Goal: Information Seeking & Learning: Learn about a topic

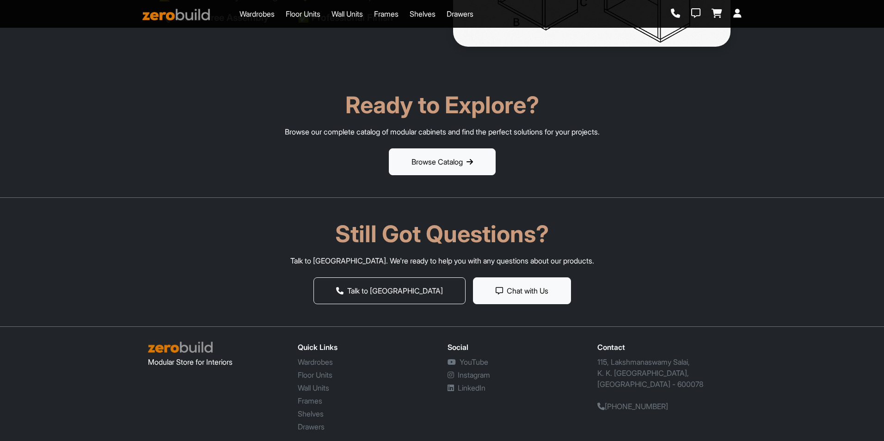
scroll to position [1793, 0]
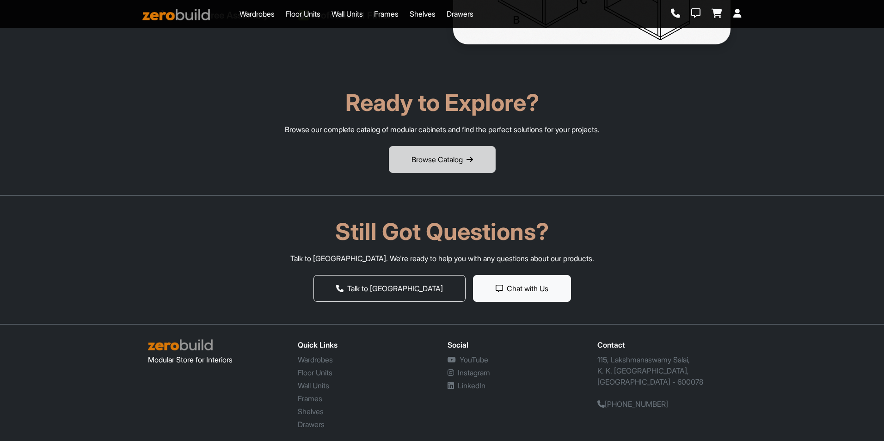
click at [480, 163] on button "Browse Catalog" at bounding box center [442, 159] width 107 height 27
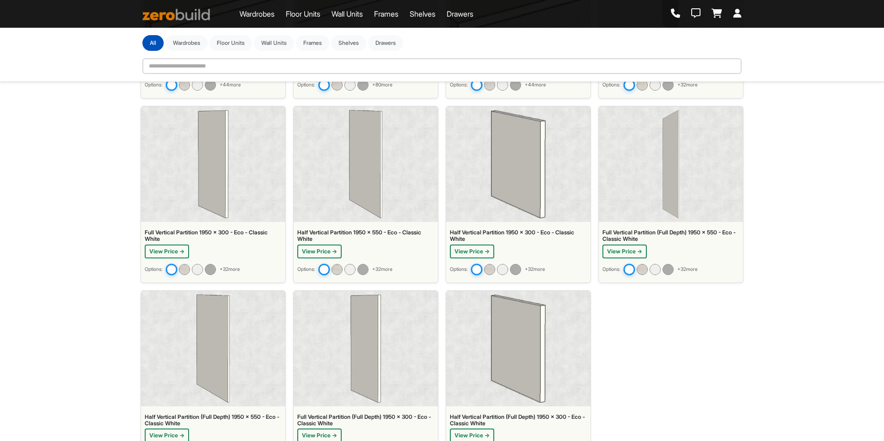
scroll to position [4838, 0]
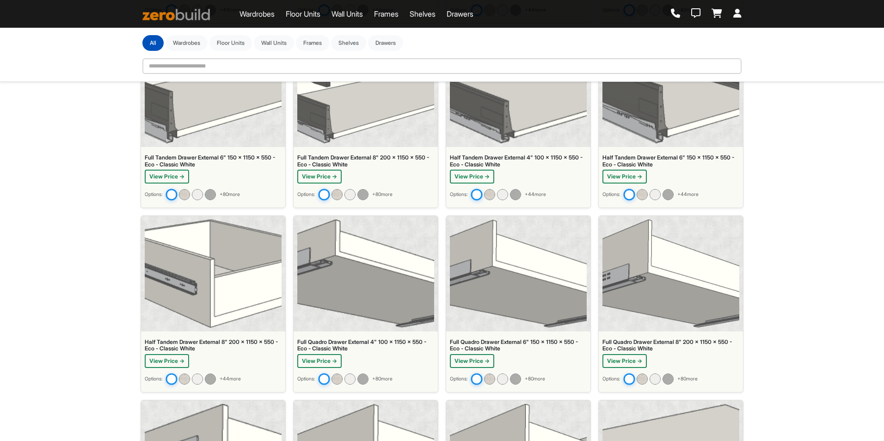
scroll to position [3590, 0]
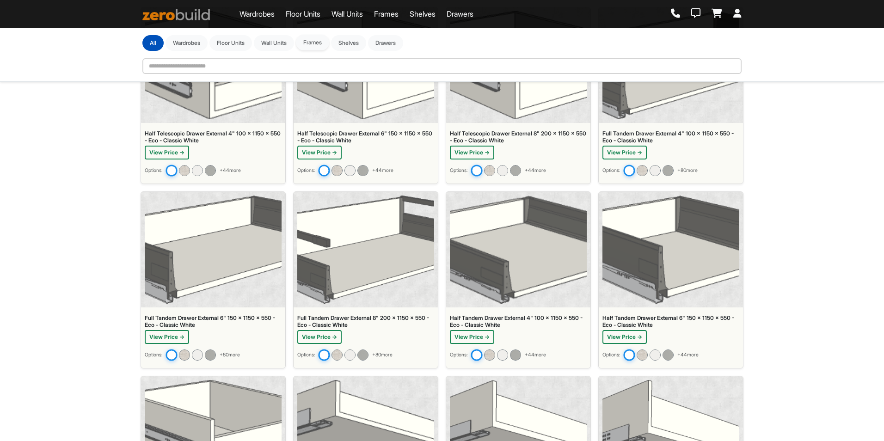
click at [321, 45] on button "Frames" at bounding box center [312, 43] width 33 height 16
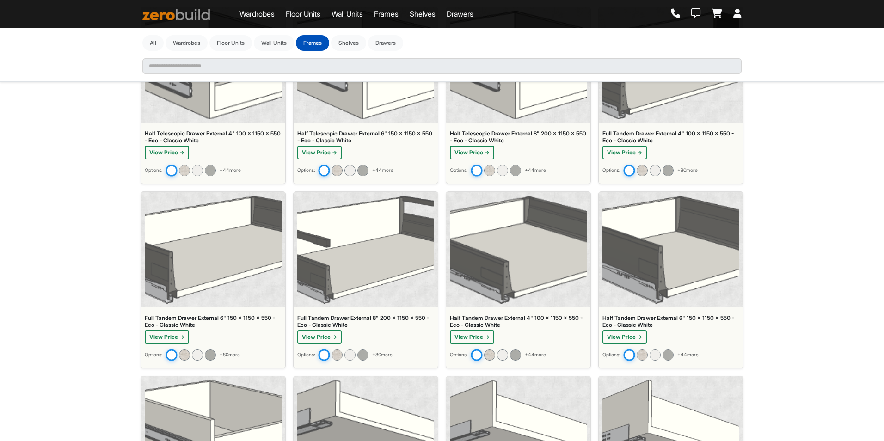
scroll to position [0, 0]
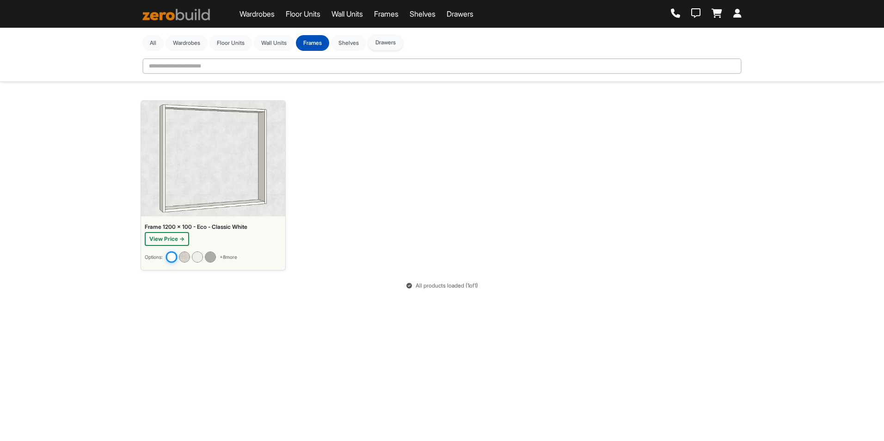
click at [403, 41] on button "Drawers" at bounding box center [385, 43] width 35 height 16
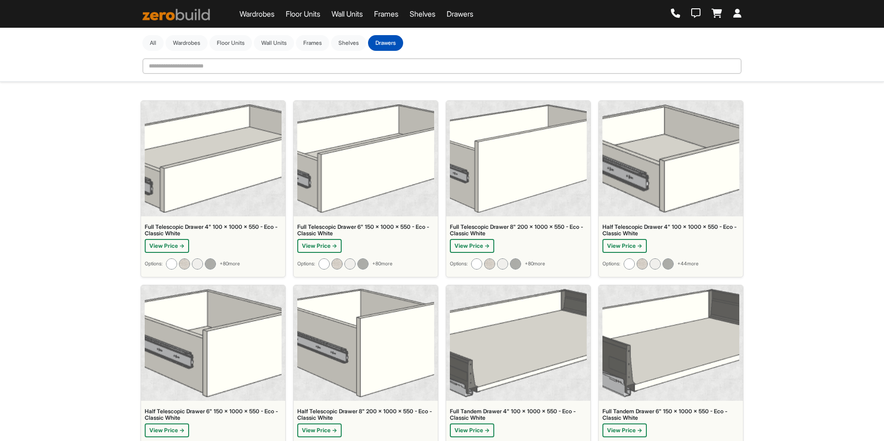
click at [266, 10] on link "Wardrobes" at bounding box center [256, 13] width 35 height 11
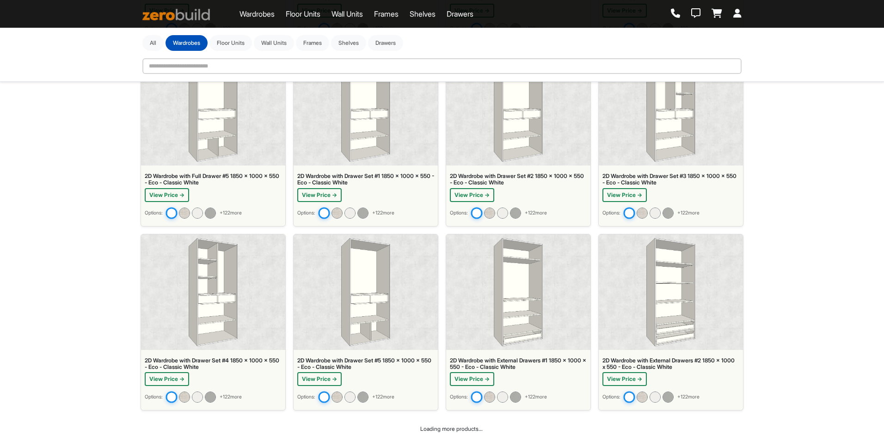
scroll to position [242, 0]
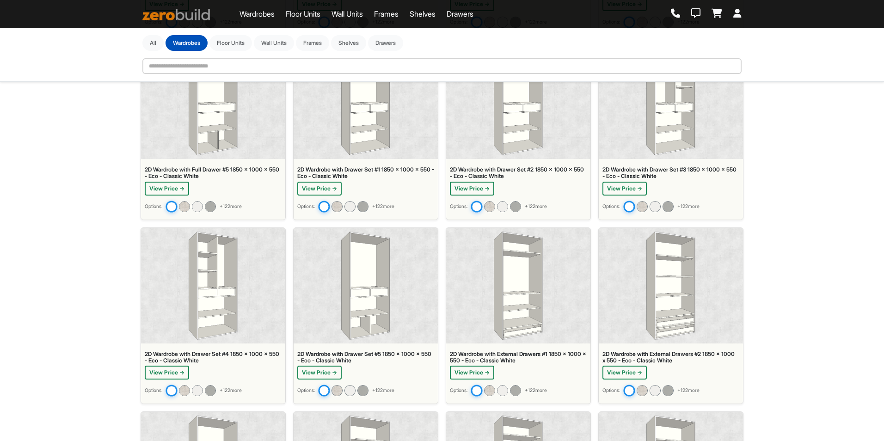
click at [671, 125] on img at bounding box center [670, 101] width 49 height 108
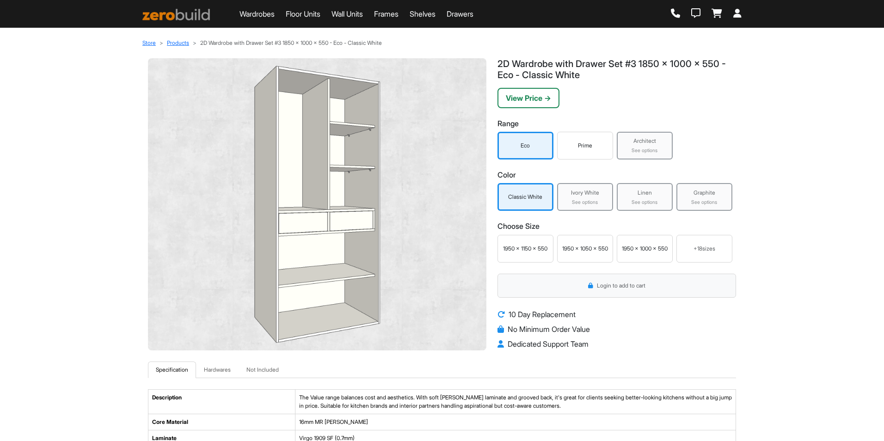
click at [565, 143] on div "Prime" at bounding box center [584, 145] width 51 height 8
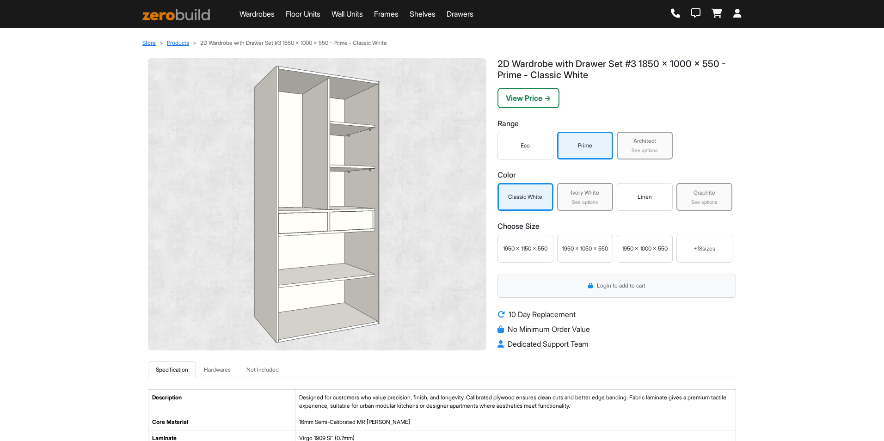
click at [639, 151] on div "See options" at bounding box center [645, 150] width 50 height 7
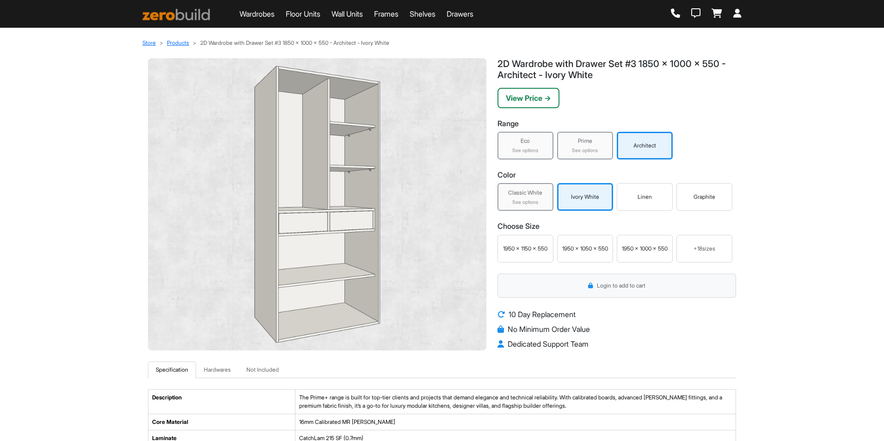
drag, startPoint x: 640, startPoint y: 141, endPoint x: 687, endPoint y: 107, distance: 57.6
click at [687, 107] on div "View Price →" at bounding box center [616, 98] width 239 height 20
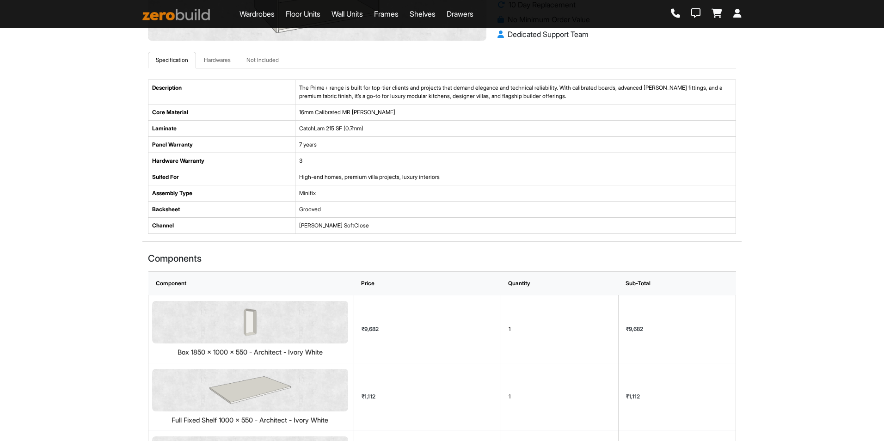
scroll to position [185, 0]
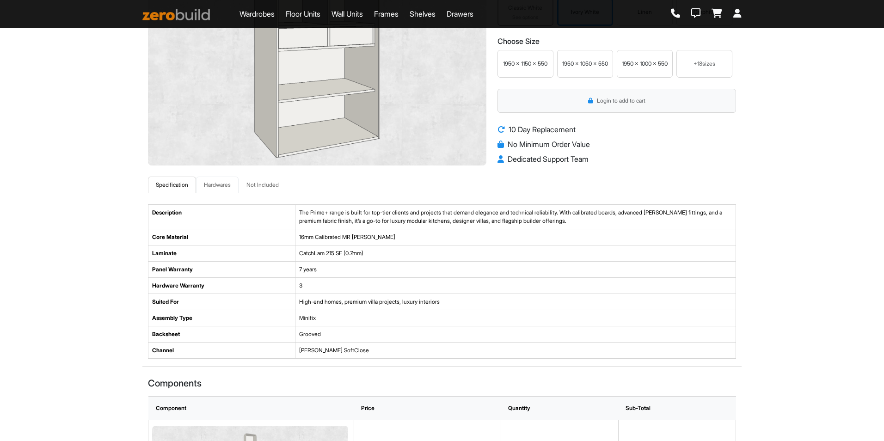
click at [219, 182] on link "Hardwares" at bounding box center [217, 185] width 43 height 17
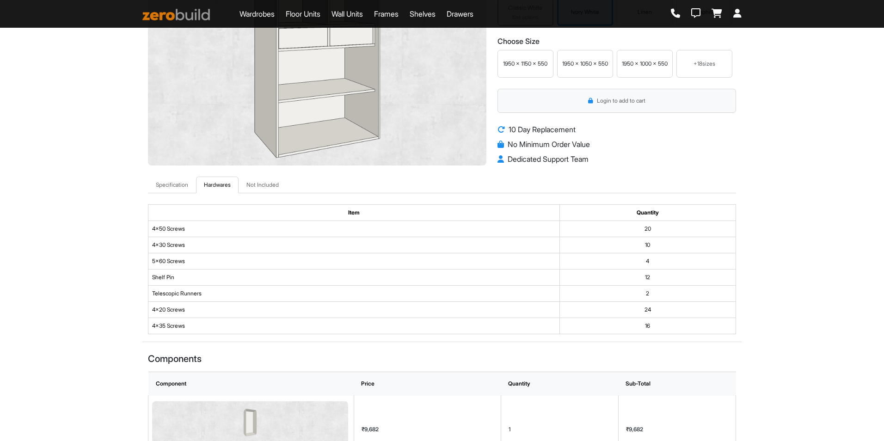
click at [239, 184] on link "Hardwares" at bounding box center [217, 185] width 43 height 17
click at [255, 184] on link "Not Included" at bounding box center [263, 185] width 48 height 17
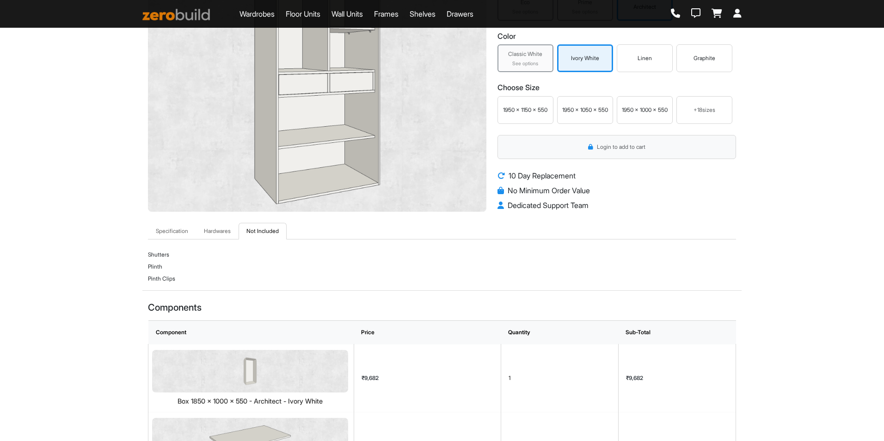
scroll to position [0, 0]
